Goal: Information Seeking & Learning: Learn about a topic

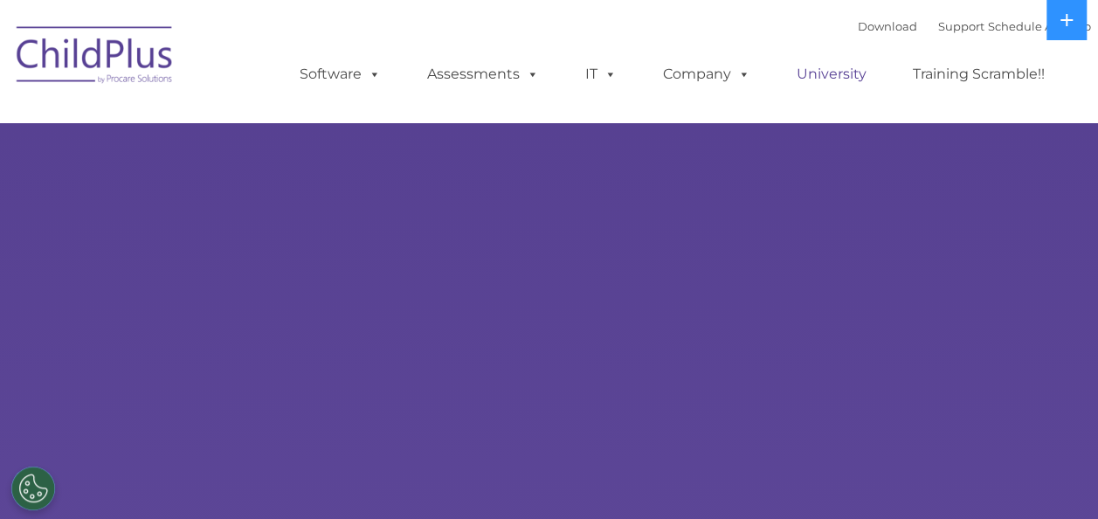
select select "MEDIUM"
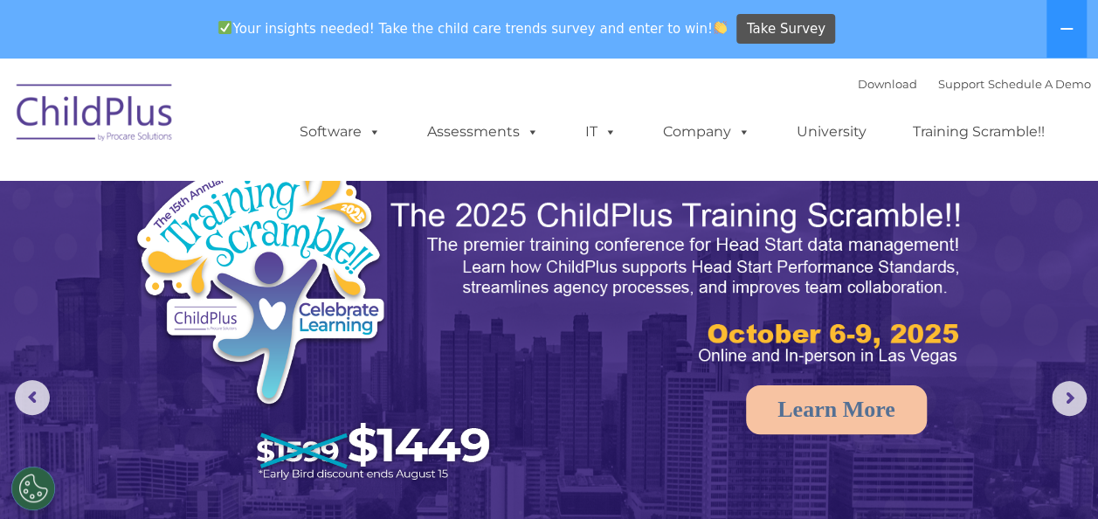
click at [491, 96] on div "Download Support | Schedule A Demo  MENU MENU Software ChildPlus: The original…" at bounding box center [678, 119] width 826 height 96
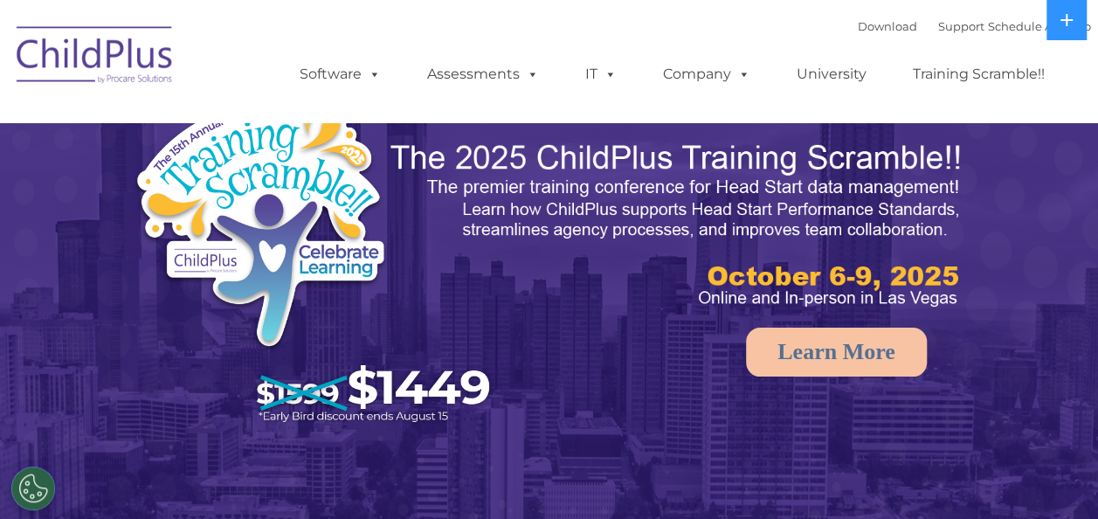
select select "MEDIUM"
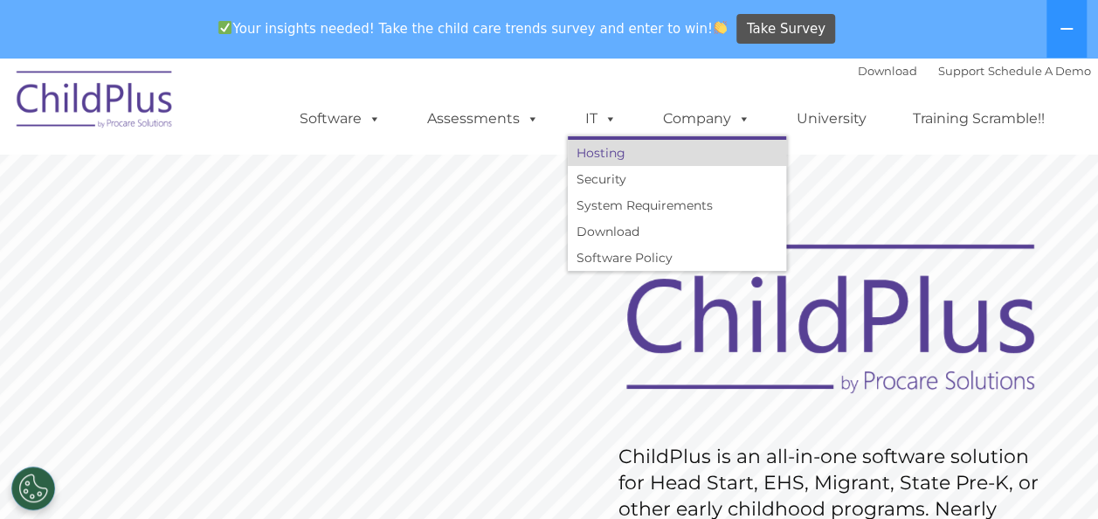
click at [599, 152] on link "Hosting" at bounding box center [677, 153] width 218 height 26
